Goal: Information Seeking & Learning: Learn about a topic

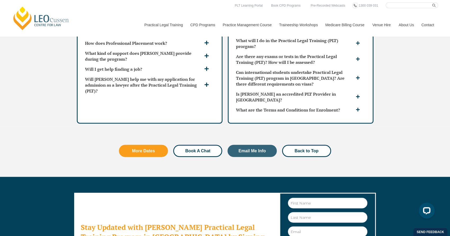
click at [200, 149] on span "Book A Chat" at bounding box center [197, 151] width 25 height 4
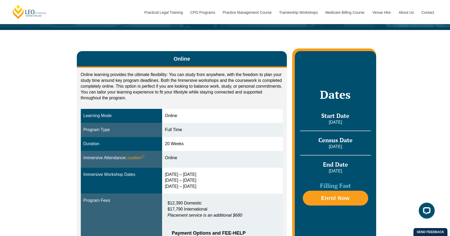
scroll to position [79, 0]
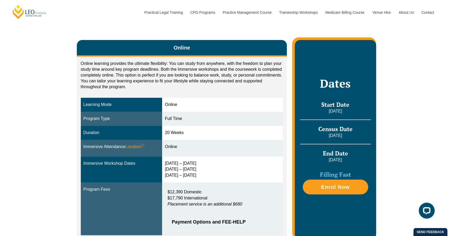
click at [404, 141] on div "Online Online learning provides the ultimate flexibility: You can study from an…" at bounding box center [225, 137] width 450 height 236
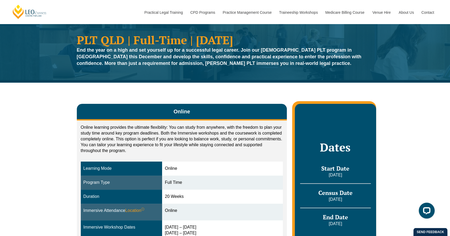
scroll to position [0, 0]
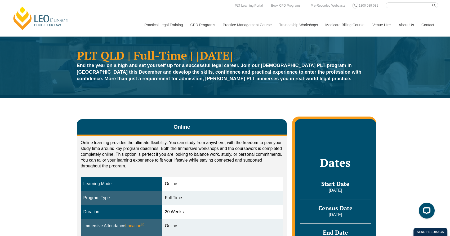
click at [29, 19] on link "[PERSON_NAME] Centre for Law" at bounding box center [41, 18] width 59 height 25
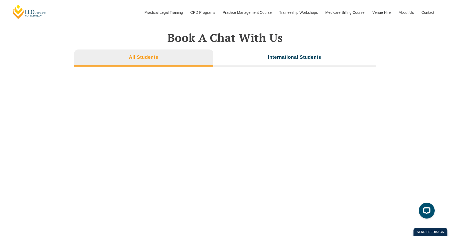
scroll to position [1893, 0]
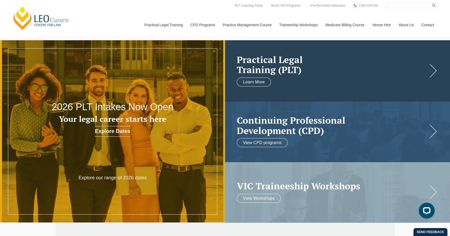
click at [313, 75] on link at bounding box center [337, 70] width 225 height 61
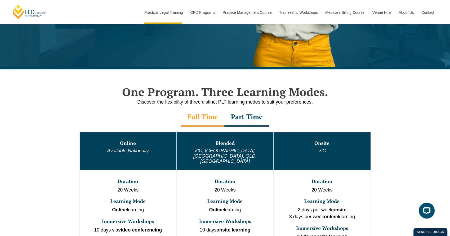
scroll to position [199, 0]
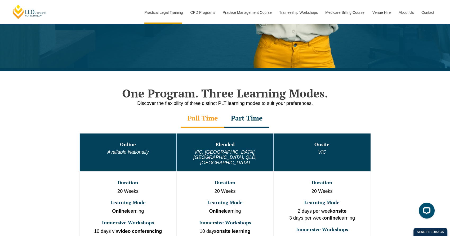
click at [252, 120] on div "Part Time" at bounding box center [246, 118] width 45 height 19
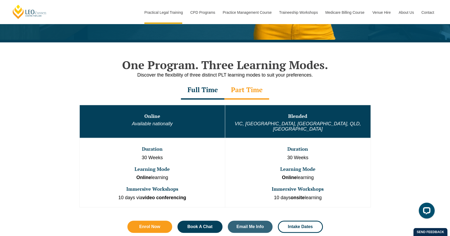
scroll to position [278, 0]
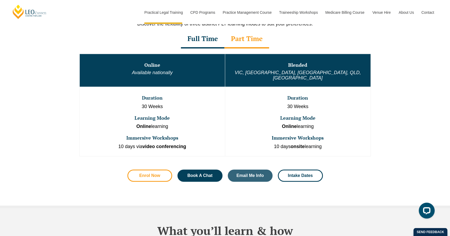
click at [153, 173] on span "Enrol Now" at bounding box center [149, 175] width 21 height 4
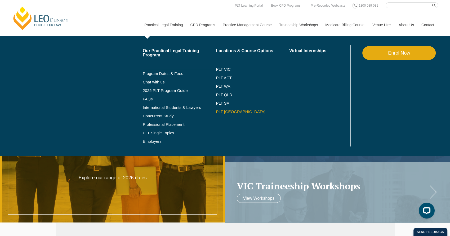
click at [226, 111] on link "PLT [GEOGRAPHIC_DATA]" at bounding box center [252, 112] width 73 height 4
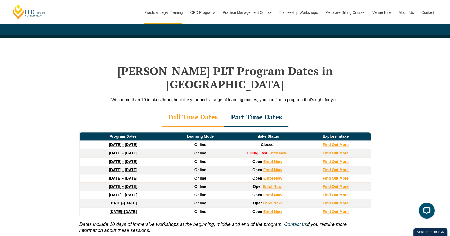
scroll to position [675, 0]
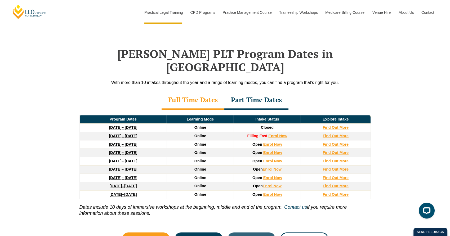
click at [241, 91] on div "Part Time Dates" at bounding box center [256, 100] width 64 height 19
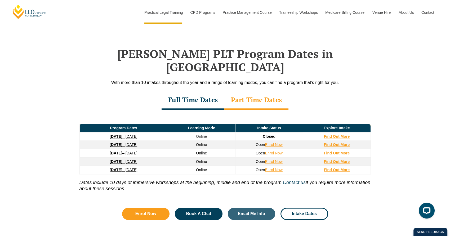
click at [121, 142] on strong "26 January 2026" at bounding box center [116, 144] width 13 height 4
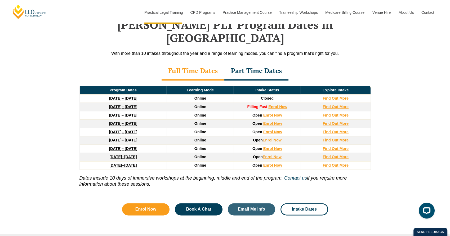
scroll to position [716, 0]
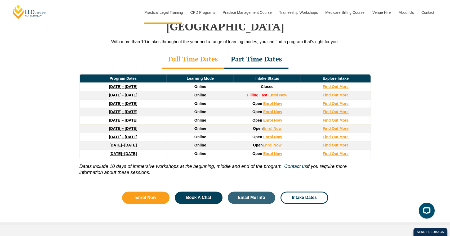
click at [258, 50] on div "Part Time Dates" at bounding box center [256, 59] width 64 height 19
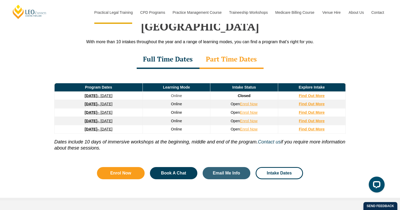
click at [98, 102] on link "26 January 2026 – 21 August 2026" at bounding box center [99, 104] width 28 height 4
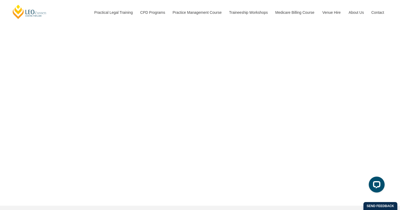
scroll to position [1929, 0]
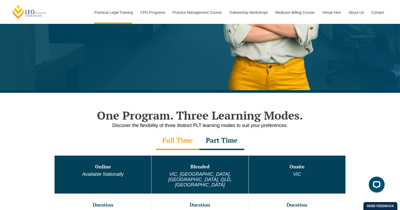
click at [218, 138] on div "Part Time" at bounding box center [221, 140] width 45 height 19
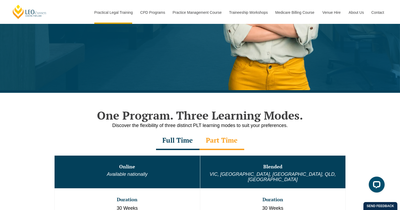
click at [53, 134] on div "Full Time Part Time" at bounding box center [200, 140] width 302 height 19
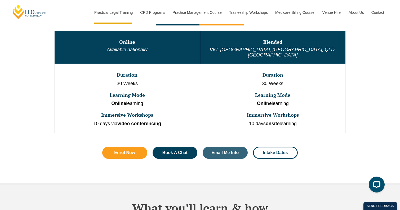
scroll to position [318, 0]
